Goal: Navigation & Orientation: Understand site structure

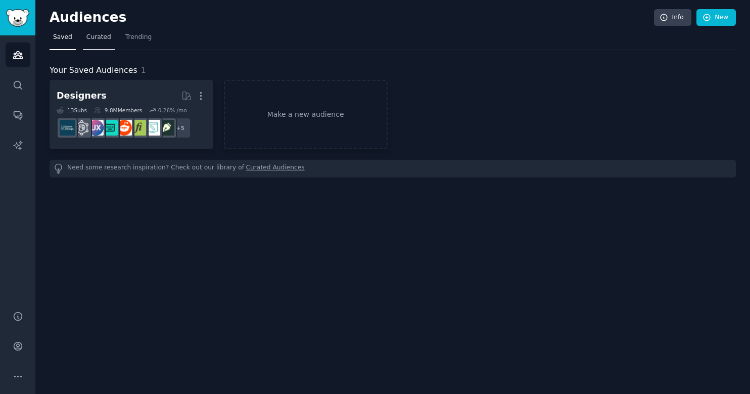
click at [86, 39] on span "Curated" at bounding box center [98, 37] width 25 height 9
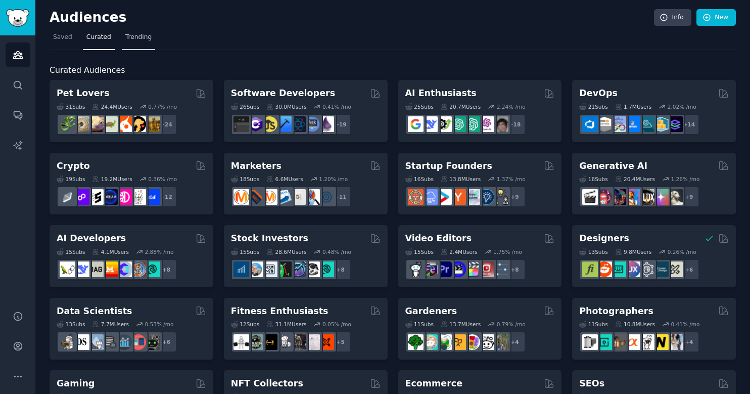
click at [133, 37] on span "Trending" at bounding box center [138, 37] width 26 height 9
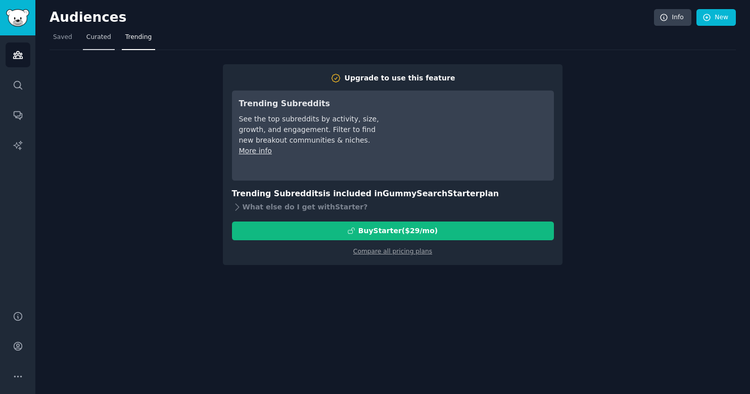
click at [100, 39] on span "Curated" at bounding box center [98, 37] width 25 height 9
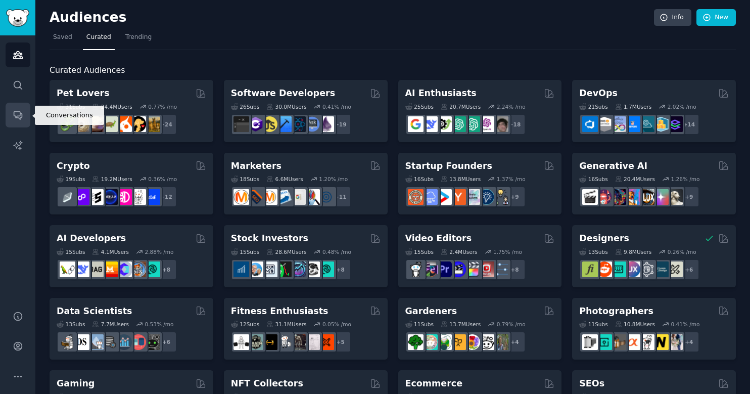
click at [22, 108] on link "Conversations" at bounding box center [18, 115] width 25 height 25
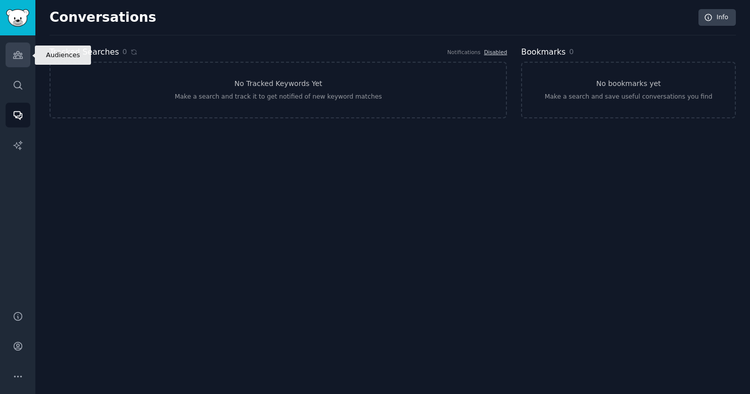
click at [24, 53] on link "Audiences" at bounding box center [18, 54] width 25 height 25
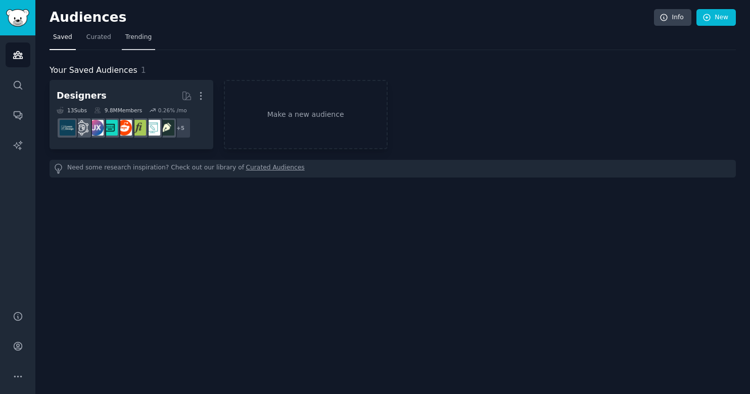
click at [135, 41] on span "Trending" at bounding box center [138, 37] width 26 height 9
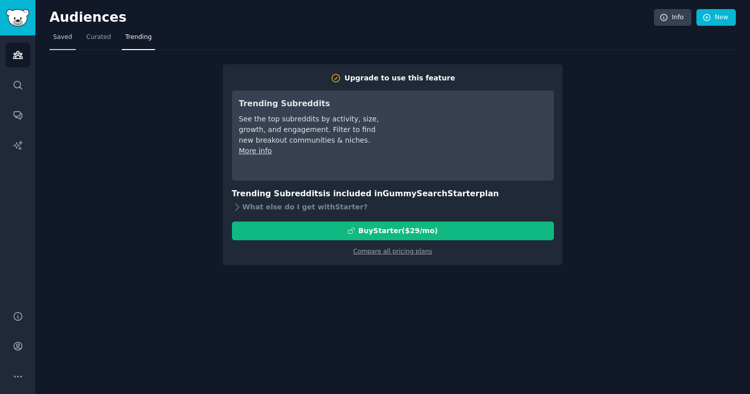
click at [62, 40] on span "Saved" at bounding box center [62, 37] width 19 height 9
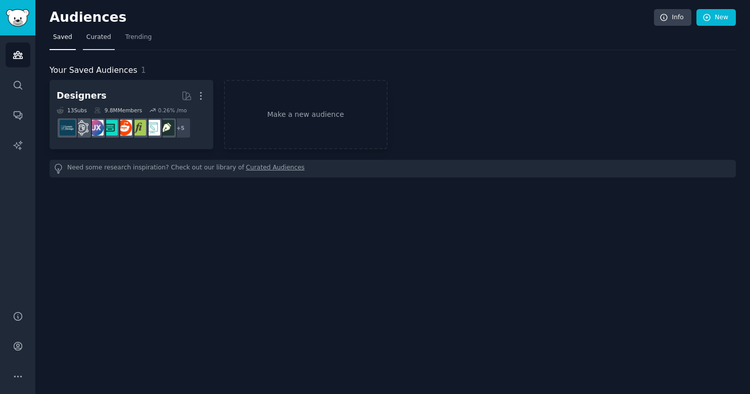
click at [89, 39] on span "Curated" at bounding box center [98, 37] width 25 height 9
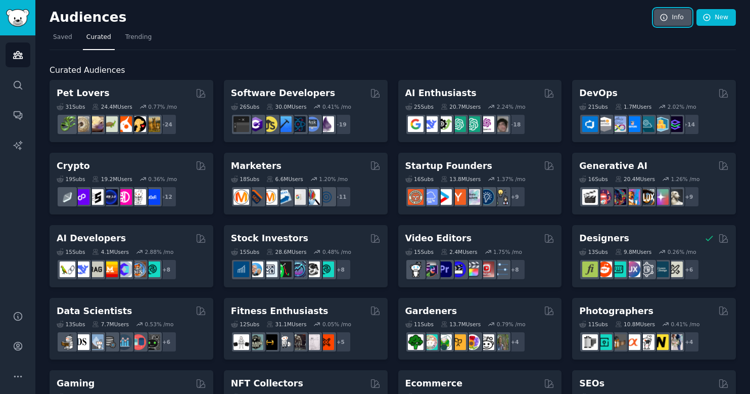
click at [675, 21] on link "Info" at bounding box center [672, 17] width 37 height 17
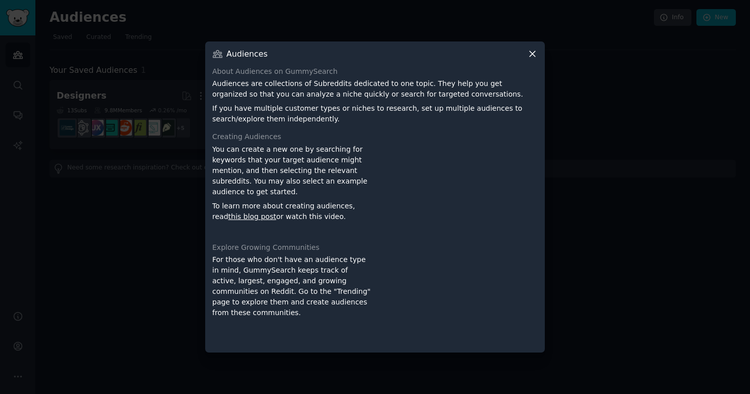
click at [259, 152] on p "You can create a new one by searching for keywords that your target audience mi…" at bounding box center [291, 170] width 159 height 53
click at [636, 59] on div at bounding box center [375, 197] width 750 height 394
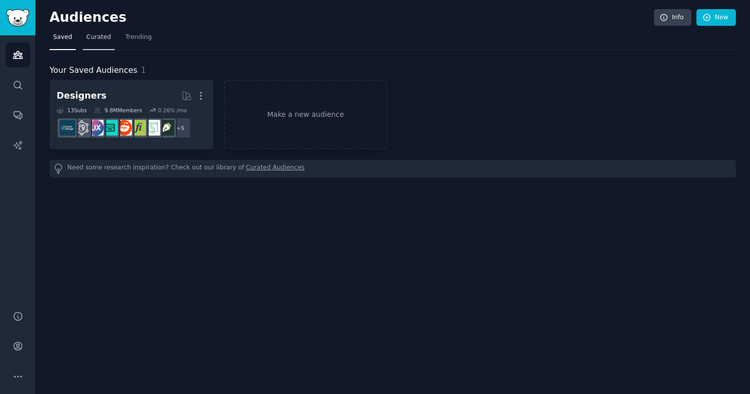
click at [96, 37] on span "Curated" at bounding box center [98, 37] width 25 height 9
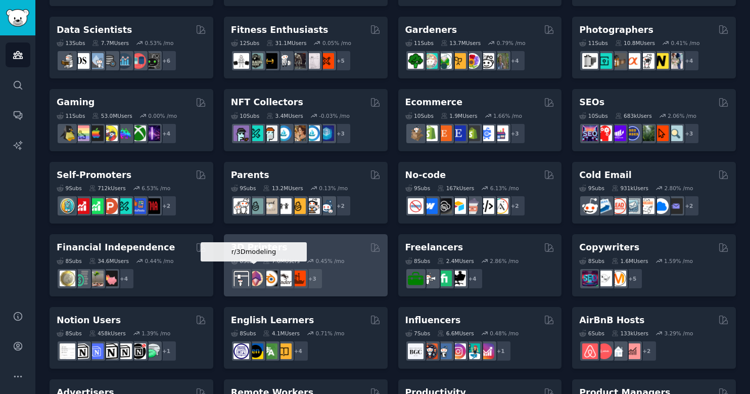
scroll to position [415, 0]
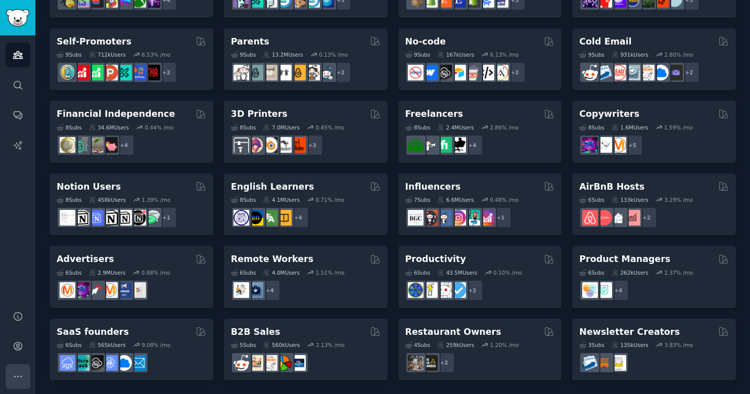
click at [16, 383] on button "More" at bounding box center [18, 376] width 25 height 25
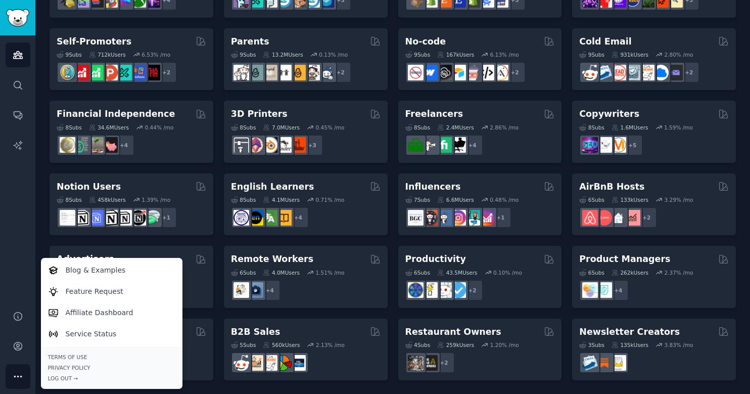
click at [16, 383] on button "More" at bounding box center [18, 376] width 25 height 25
